Goal: Task Accomplishment & Management: Complete application form

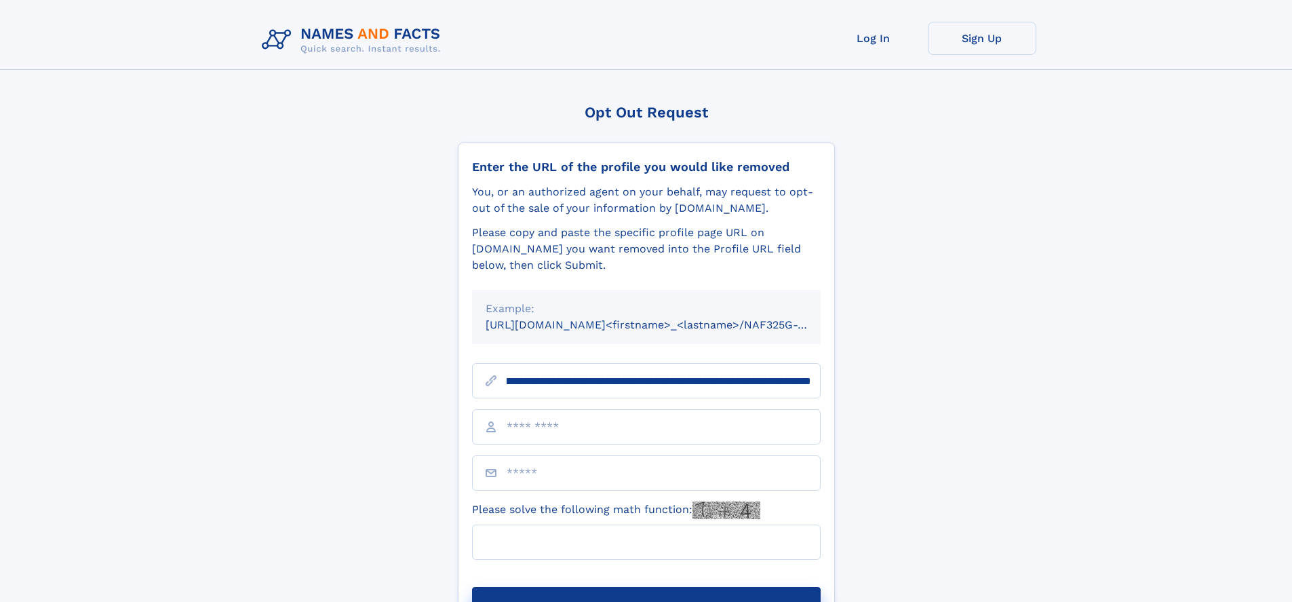
scroll to position [0, 157]
type input "**********"
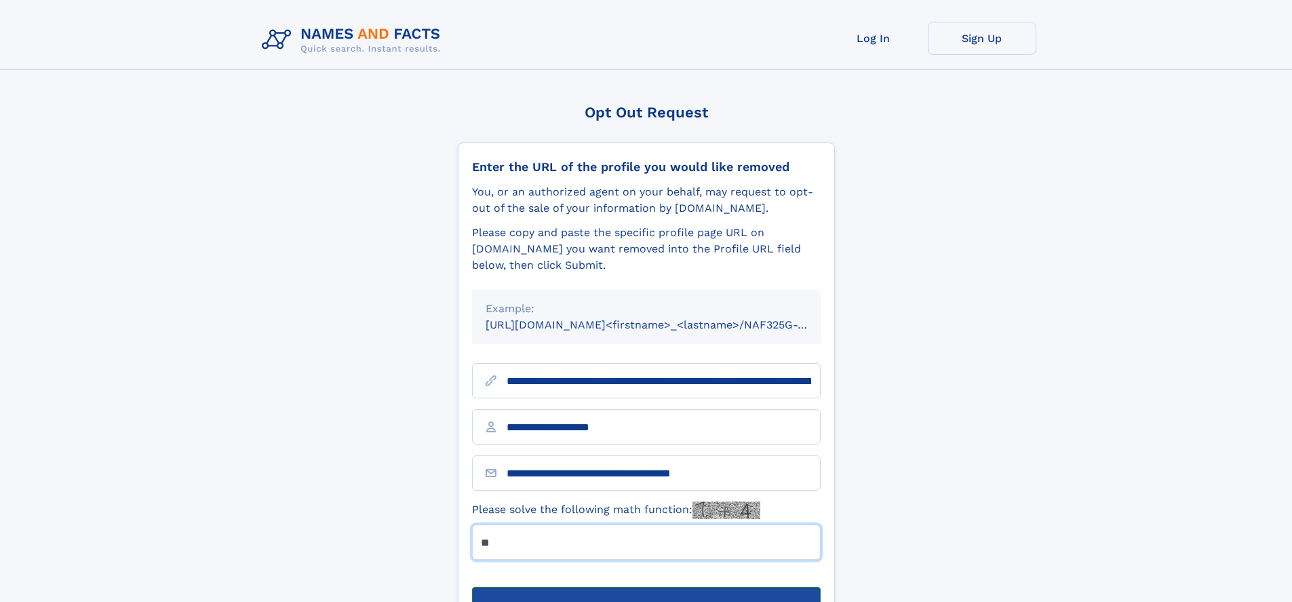
type input "**"
click at [646, 587] on button "Submit Opt Out Request" at bounding box center [646, 608] width 349 height 43
